Goal: Task Accomplishment & Management: Use online tool/utility

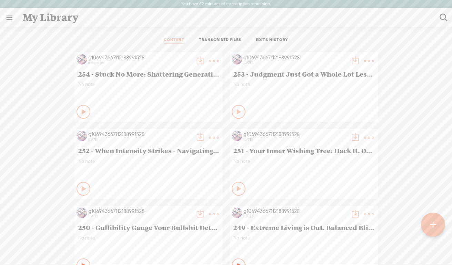
click at [433, 224] on t at bounding box center [433, 224] width 6 height 15
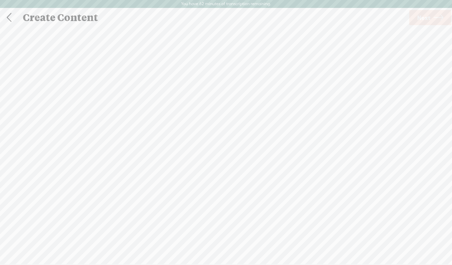
scroll to position [0, 0]
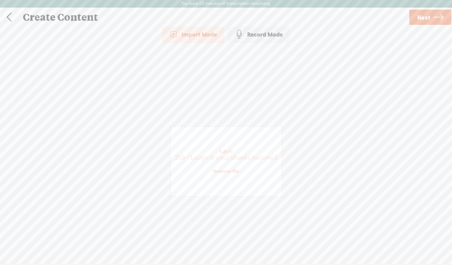
click at [420, 18] on span "Next" at bounding box center [423, 18] width 13 height 18
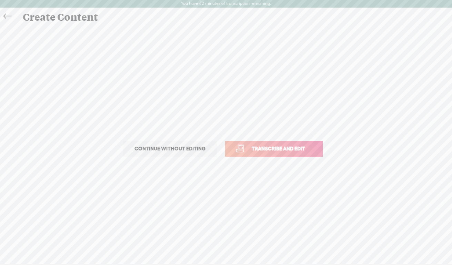
click at [283, 147] on span "Transcribe and edit" at bounding box center [278, 148] width 68 height 8
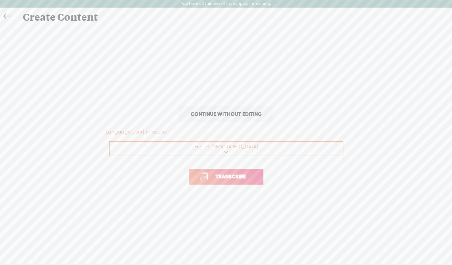
click at [224, 174] on span "Transcribe" at bounding box center [230, 176] width 45 height 8
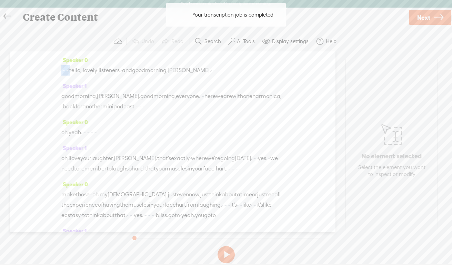
drag, startPoint x: 82, startPoint y: 70, endPoint x: 61, endPoint y: 70, distance: 20.3
click at [61, 70] on div "· · · · · hello, · lovely · listeners, · and good morning, [PERSON_NAME]. · ·" at bounding box center [172, 70] width 222 height 10
click at [61, 70] on span "·" at bounding box center [61, 70] width 1 height 10
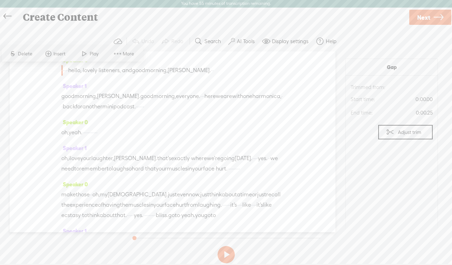
drag, startPoint x: 81, startPoint y: 71, endPoint x: 62, endPoint y: 71, distance: 18.9
click at [62, 71] on div "· · · · · hello, · lovely · listeners, · and good morning, [PERSON_NAME]. · ·" at bounding box center [172, 70] width 222 height 10
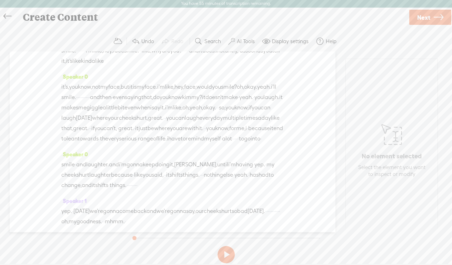
scroll to position [1267, 0]
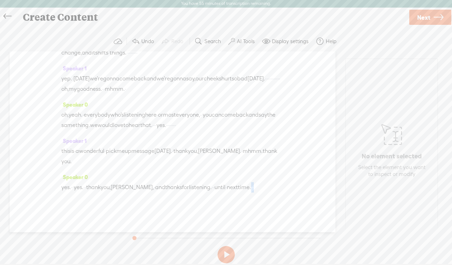
drag, startPoint x: 268, startPoint y: 179, endPoint x: 281, endPoint y: 179, distance: 13.1
click at [281, 182] on div "yes. · · yes. · · thank you, [PERSON_NAME], · and thanks for listening. · · unt…" at bounding box center [172, 187] width 222 height 10
click at [432, 16] on link "Next" at bounding box center [430, 17] width 42 height 15
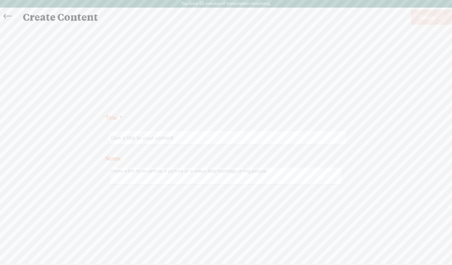
click at [140, 138] on input "text" at bounding box center [227, 137] width 236 height 13
paste input "255 - Laugh til your cheeks hurt"
type input "255 - Laugh til your cheeks hurt"
click at [422, 20] on span "Finish" at bounding box center [427, 18] width 16 height 18
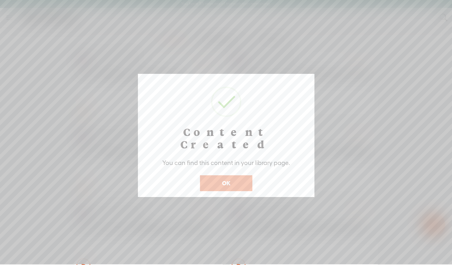
click at [222, 175] on button "OK" at bounding box center [226, 183] width 52 height 16
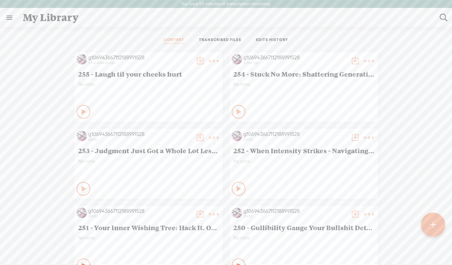
click at [143, 73] on span "255 - Laugh til your cheeks hurt" at bounding box center [148, 74] width 141 height 8
click at [212, 61] on t at bounding box center [214, 61] width 10 height 10
click at [184, 85] on link "Edit" at bounding box center [180, 84] width 69 height 16
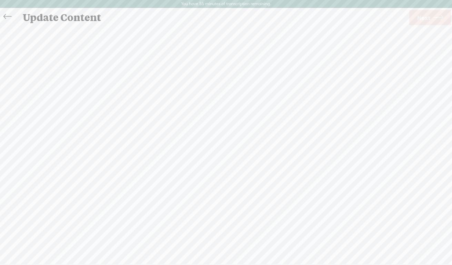
scroll to position [0, 0]
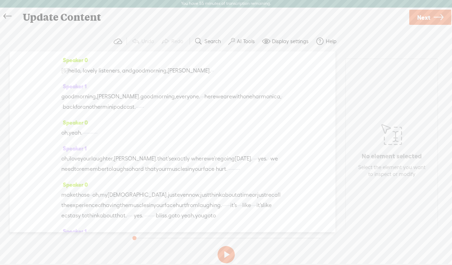
click at [238, 42] on label "AI Tools" at bounding box center [246, 41] width 18 height 7
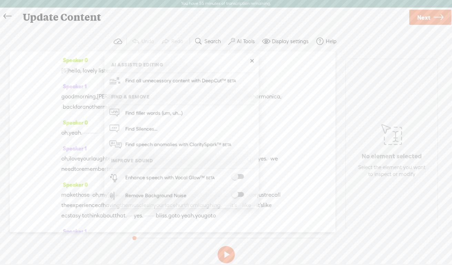
click at [241, 194] on span at bounding box center [237, 194] width 12 height 5
click at [431, 17] on link "Next" at bounding box center [430, 17] width 42 height 15
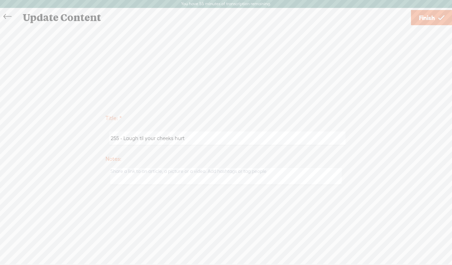
drag, startPoint x: 125, startPoint y: 138, endPoint x: 236, endPoint y: 135, distance: 111.7
click at [236, 139] on input "255 - Laugh til your cheeks hurt" at bounding box center [227, 137] width 236 height 13
paste input "Laugh Hard: Your Face Muscles Crave the Burn"
type input "255 - Laugh Hard: Your Face Muscles Crave the Burn"
click at [414, 22] on link "Finish" at bounding box center [431, 17] width 41 height 15
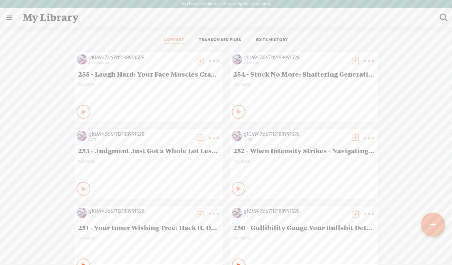
scroll to position [0, 0]
click at [210, 60] on t at bounding box center [214, 61] width 10 height 10
click at [130, 91] on div "No note" at bounding box center [148, 91] width 141 height 21
click at [195, 60] on t at bounding box center [200, 61] width 10 height 10
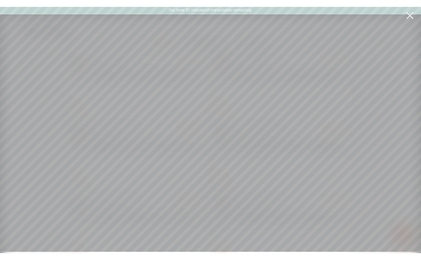
scroll to position [0, 0]
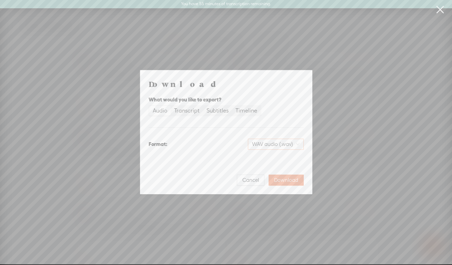
click at [262, 145] on span "WAV audio (.wav)" at bounding box center [276, 144] width 48 height 10
click at [263, 162] on div "MP3 audio (.mp3) Best for sharing, small file size" at bounding box center [269, 162] width 56 height 17
click at [289, 181] on span "Download" at bounding box center [286, 179] width 24 height 7
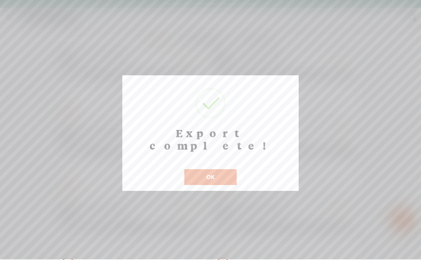
click at [213, 169] on button "OK" at bounding box center [210, 177] width 52 height 16
